Goal: Task Accomplishment & Management: Use online tool/utility

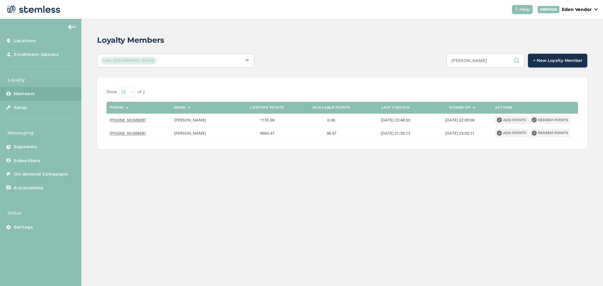
drag, startPoint x: 489, startPoint y: 63, endPoint x: 454, endPoint y: 69, distance: 35.2
click at [454, 69] on div "Loyalty Members Eden ([GEOGRAPHIC_DATA]) [GEOGRAPHIC_DATA][PERSON_NAME] + New L…" at bounding box center [342, 92] width 522 height 146
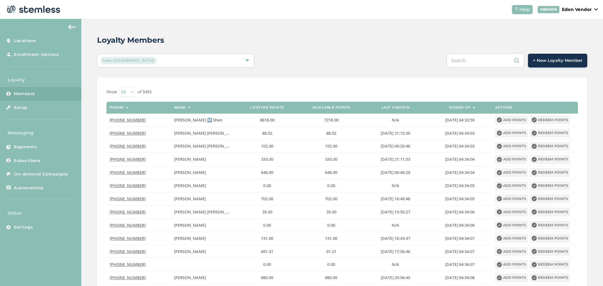
paste input "[PERSON_NAME]"
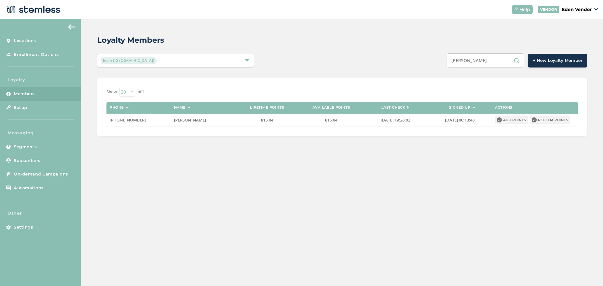
type input "[PERSON_NAME]"
click at [544, 118] on button "Redeem points" at bounding box center [550, 120] width 40 height 9
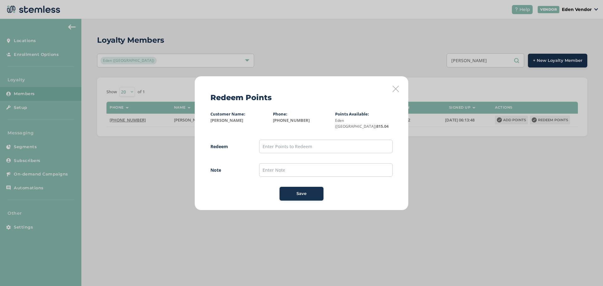
click at [305, 145] on input "text" at bounding box center [326, 147] width 134 height 14
type input "300"
click at [273, 173] on input "text" at bounding box center [326, 170] width 134 height 14
type input "s"
type input "8/29"
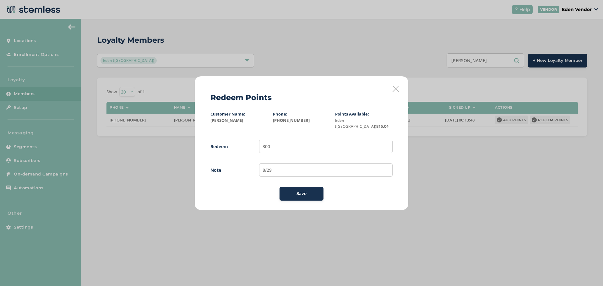
click at [289, 197] on button "Save" at bounding box center [302, 194] width 44 height 14
